Goal: Navigation & Orientation: Find specific page/section

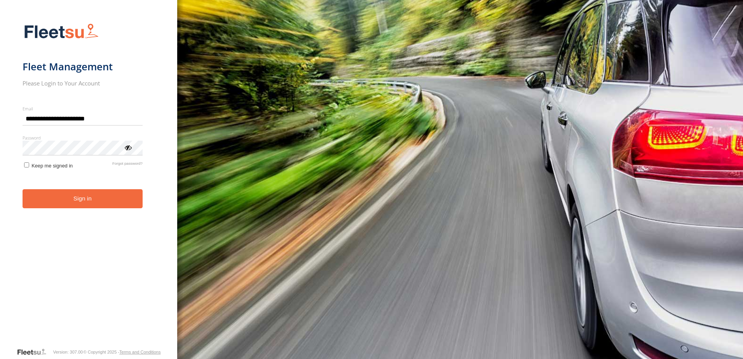
click at [126, 200] on button "Sign in" at bounding box center [83, 198] width 120 height 19
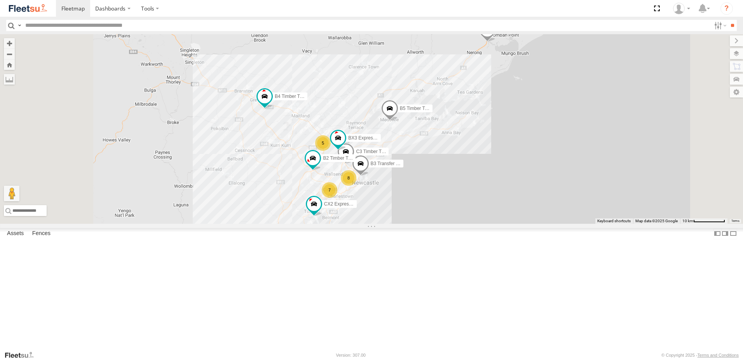
scroll to position [272, 0]
click at [0, 0] on div at bounding box center [0, 0] width 0 height 0
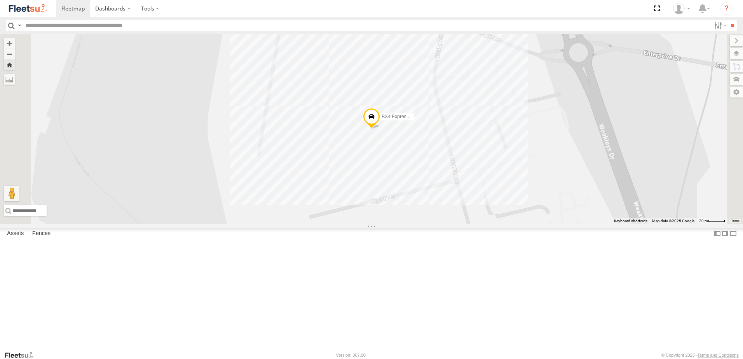
click at [0, 0] on span at bounding box center [0, 0] width 0 height 0
click at [0, 0] on div at bounding box center [0, 0] width 0 height 0
